Goal: Obtain resource: Download file/media

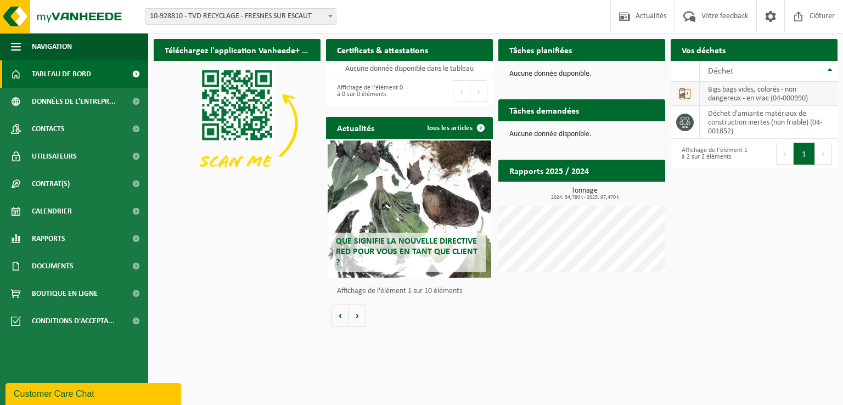
click at [690, 95] on icon at bounding box center [684, 93] width 11 height 11
click at [731, 91] on td "bigs bags vides, colorés - non dangereux - en vrac (04-000990)" at bounding box center [769, 94] width 138 height 24
click at [690, 91] on icon at bounding box center [684, 93] width 11 height 11
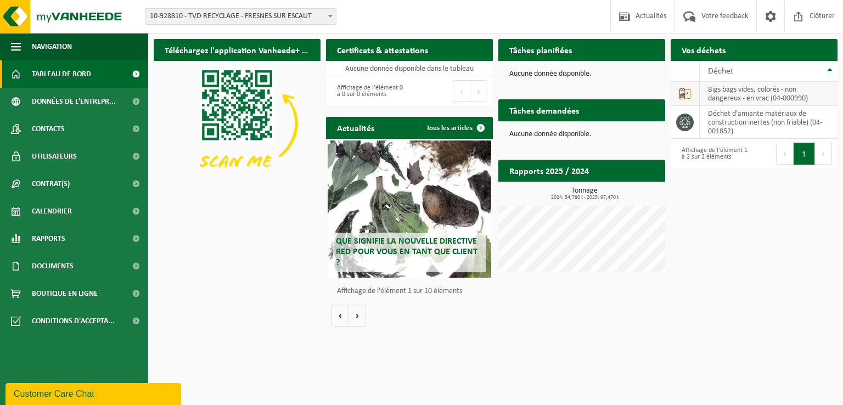
click at [777, 98] on td "bigs bags vides, colorés - non dangereux - en vrac (04-000990)" at bounding box center [769, 94] width 138 height 24
click at [720, 87] on td "bigs bags vides, colorés - non dangereux - en vrac (04-000990)" at bounding box center [769, 94] width 138 height 24
click at [720, 71] on span "Déchet" at bounding box center [720, 71] width 25 height 9
click at [720, 94] on td "déchet d'amiante matériaux de construction inertes (non friable) (04-001852)" at bounding box center [769, 98] width 138 height 33
click at [685, 126] on icon at bounding box center [684, 126] width 11 height 11
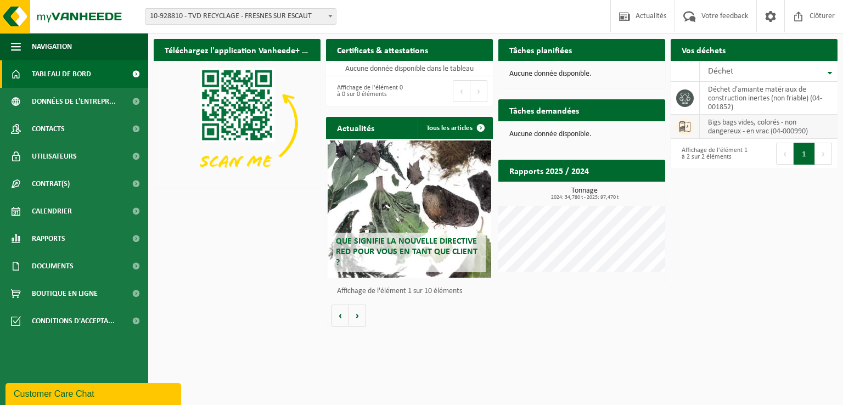
click at [685, 126] on icon at bounding box center [684, 126] width 11 height 11
click at [63, 66] on span "Tableau de bord" at bounding box center [61, 73] width 59 height 27
click at [48, 75] on span "Tableau de bord" at bounding box center [61, 73] width 59 height 27
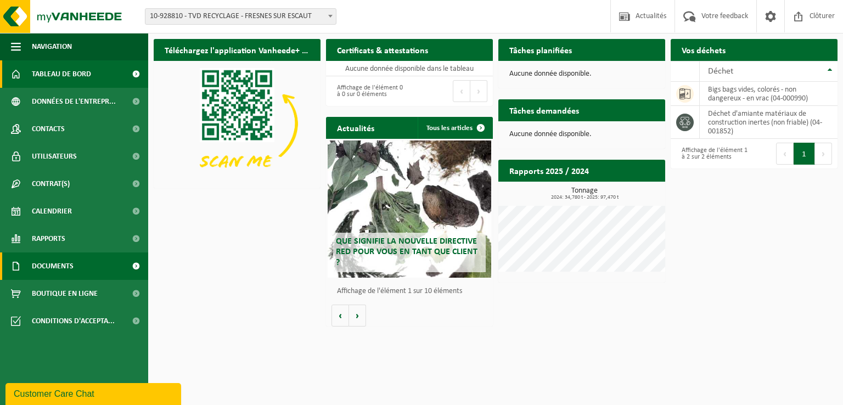
click at [62, 266] on span "Documents" at bounding box center [53, 265] width 42 height 27
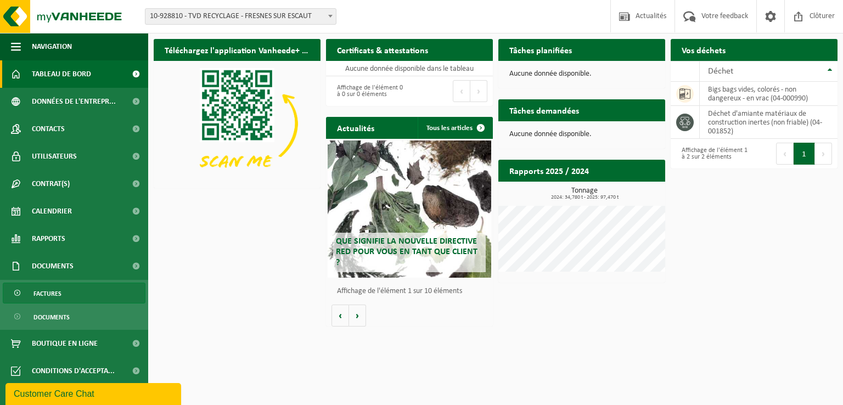
click at [54, 292] on span "Factures" at bounding box center [47, 293] width 28 height 21
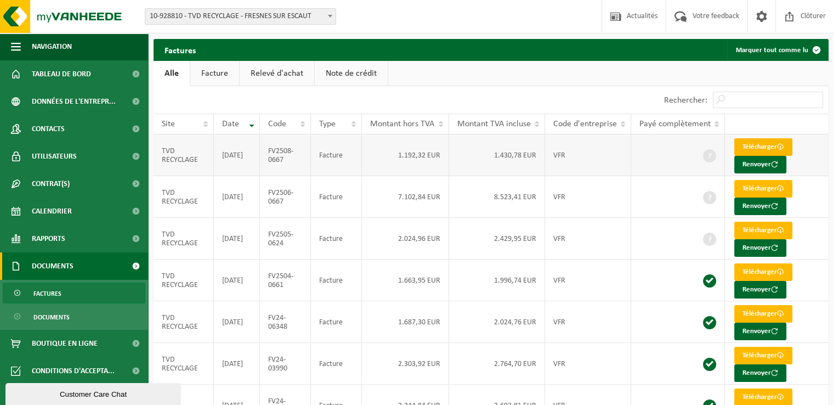
click at [764, 148] on link "Télécharger" at bounding box center [764, 147] width 58 height 18
click at [70, 319] on link "Documents" at bounding box center [74, 316] width 143 height 21
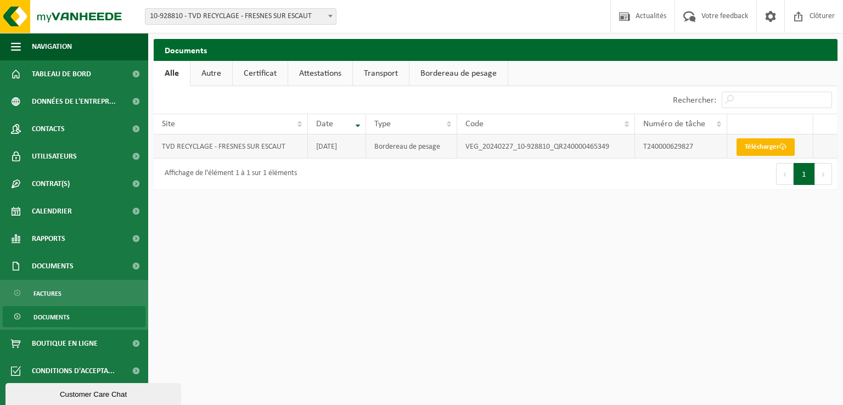
click at [770, 142] on link "Télécharger" at bounding box center [765, 147] width 58 height 18
click at [217, 75] on link "Autre" at bounding box center [211, 73] width 42 height 25
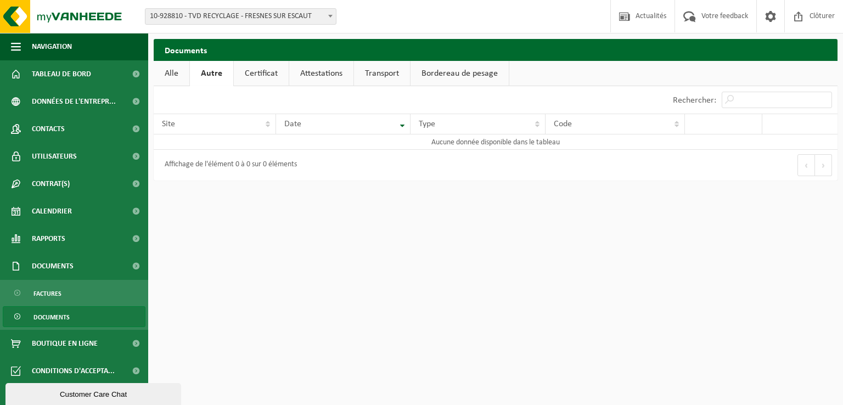
click at [257, 75] on link "Certificat" at bounding box center [261, 73] width 55 height 25
click at [325, 72] on link "Attestations" at bounding box center [320, 73] width 64 height 25
click at [384, 69] on link "Transport" at bounding box center [383, 73] width 56 height 25
click at [464, 75] on link "Bordereau de pesage" at bounding box center [460, 73] width 98 height 25
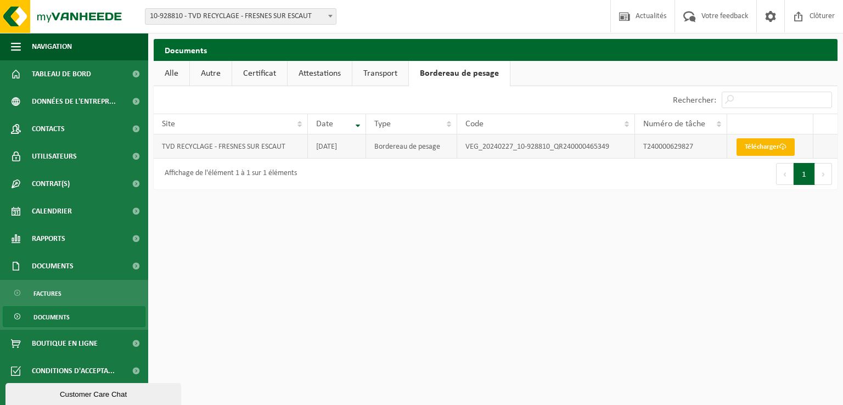
click at [747, 145] on link "Télécharger" at bounding box center [765, 147] width 58 height 18
click at [63, 185] on span "Contrat(s)" at bounding box center [51, 183] width 38 height 27
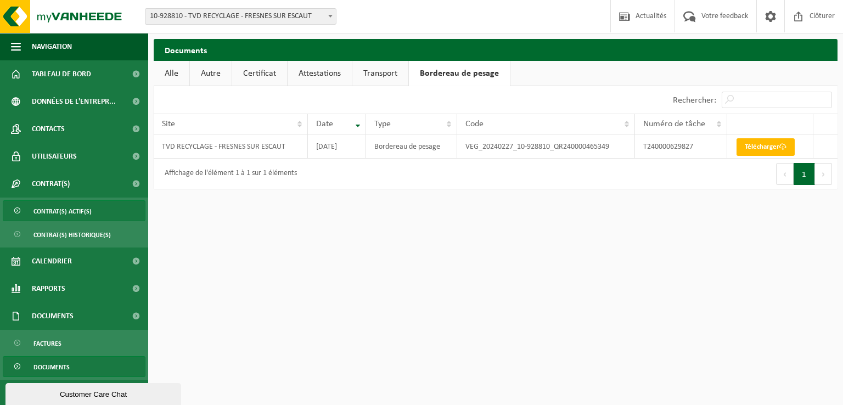
click at [59, 208] on span "Contrat(s) actif(s)" at bounding box center [62, 211] width 58 height 21
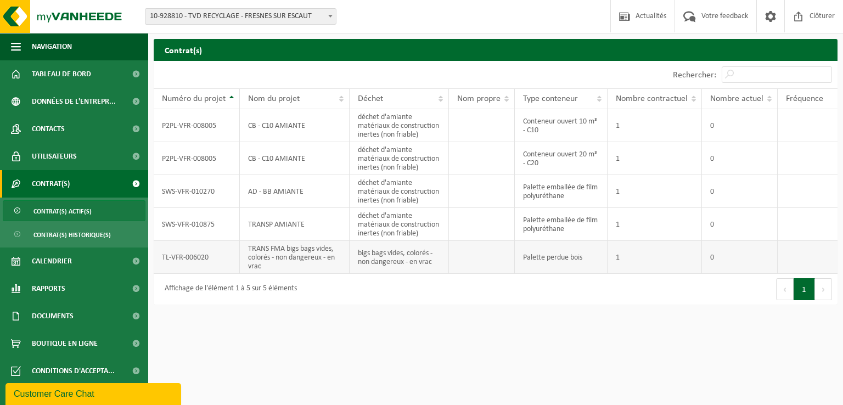
click at [289, 256] on td "TRANS FMA bigs bags vides, colorés - non dangereux - en vrac" at bounding box center [295, 257] width 110 height 33
click at [417, 263] on td "bigs bags vides, colorés - non dangereux - en vrac" at bounding box center [398, 257] width 99 height 33
click at [395, 224] on td "déchet d'amiante matériaux de construction inertes (non friable)" at bounding box center [398, 224] width 99 height 33
click at [297, 222] on td "TRANSP AMIANTE" at bounding box center [295, 224] width 110 height 33
click at [307, 260] on td "TRANS FMA bigs bags vides, colorés - non dangereux - en vrac" at bounding box center [295, 257] width 110 height 33
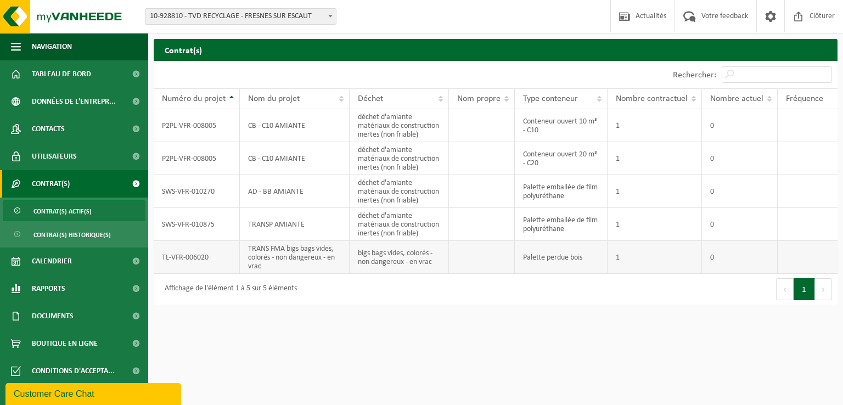
click at [307, 258] on td "TRANS FMA bigs bags vides, colorés - non dangereux - en vrac" at bounding box center [295, 257] width 110 height 33
click at [205, 259] on td "TL-VFR-006020" at bounding box center [197, 257] width 86 height 33
click at [300, 257] on td "TRANS FMA bigs bags vides, colorés - non dangereux - en vrac" at bounding box center [295, 257] width 110 height 33
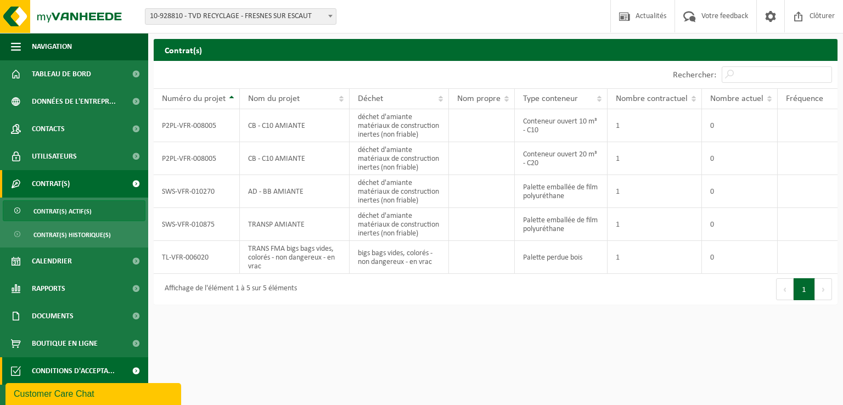
click at [50, 369] on span "Conditions d'accepta..." at bounding box center [73, 370] width 83 height 27
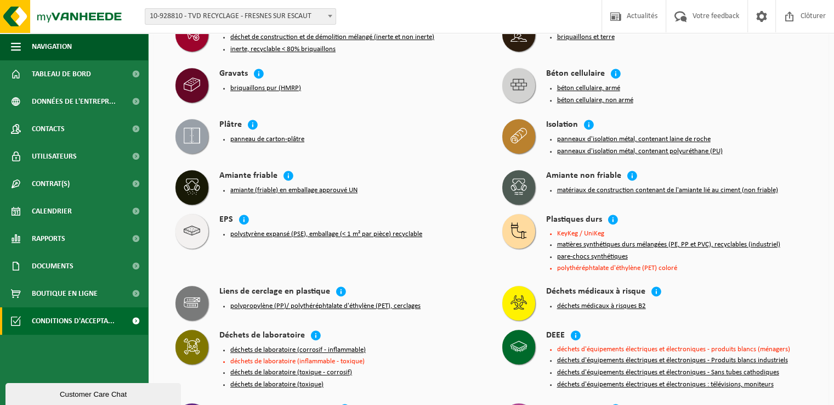
scroll to position [549, 0]
